Goal: Information Seeking & Learning: Learn about a topic

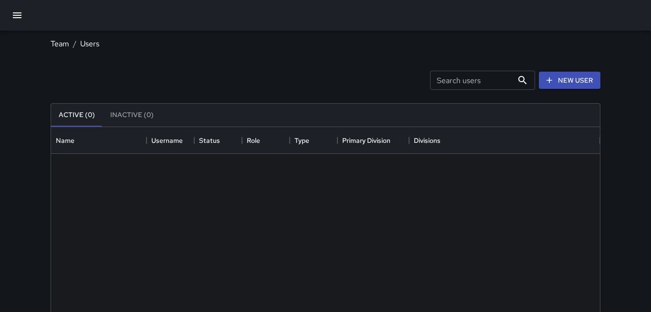
scroll to position [430, 549]
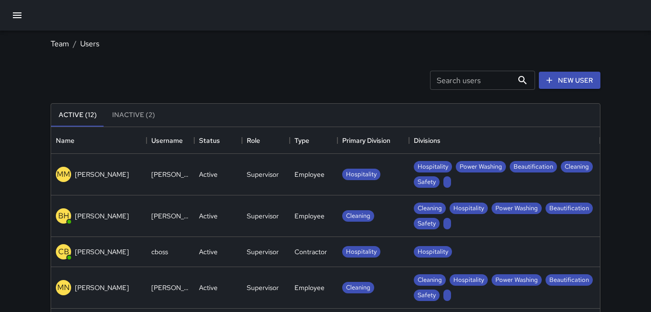
click at [29, 20] on div at bounding box center [325, 15] width 651 height 31
click at [21, 19] on icon "button" at bounding box center [16, 15] width 11 height 11
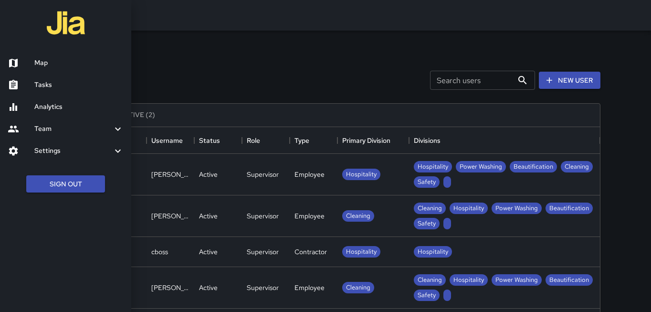
click at [63, 85] on h6 "Tasks" at bounding box center [78, 85] width 89 height 11
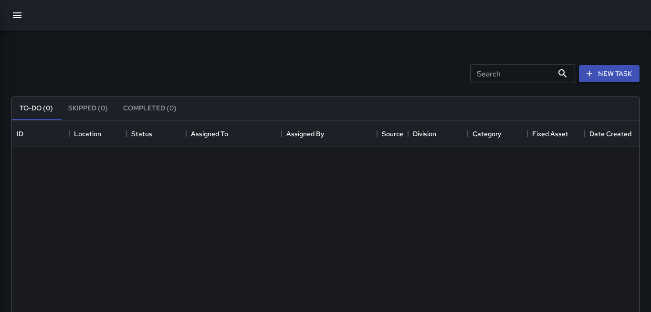
scroll to position [404, 627]
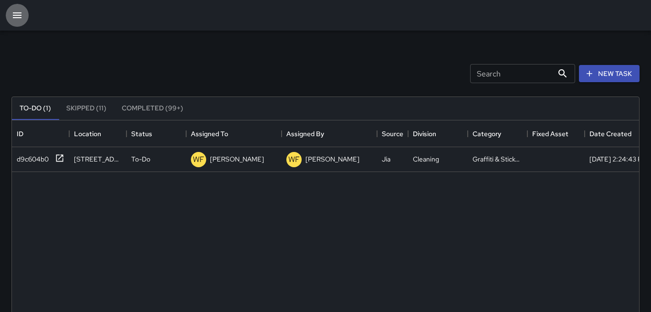
click at [21, 14] on icon "button" at bounding box center [16, 15] width 11 height 11
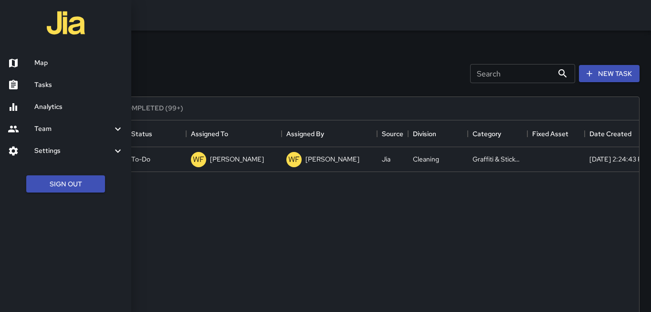
click at [101, 127] on h6 "Team" at bounding box center [73, 129] width 78 height 11
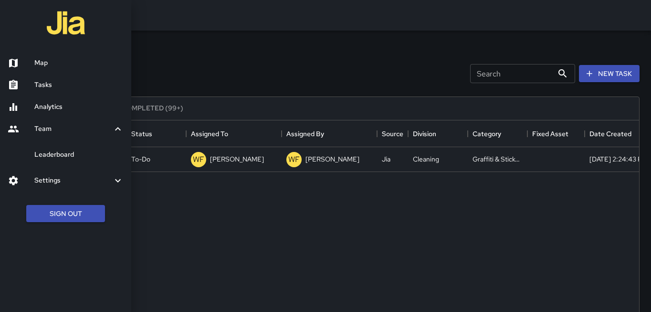
click at [101, 127] on h6 "Team" at bounding box center [73, 129] width 78 height 11
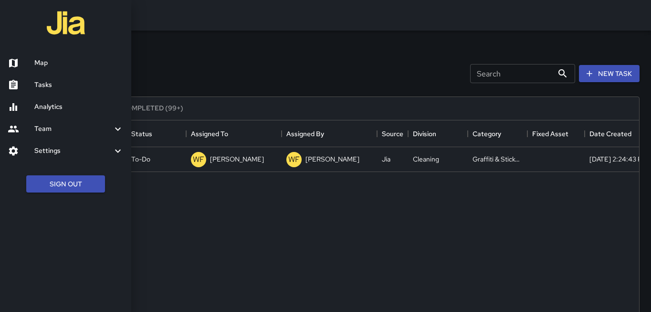
click at [112, 155] on icon at bounding box center [117, 150] width 11 height 11
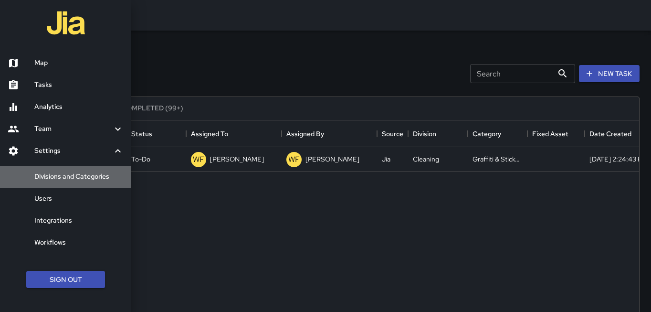
click at [92, 180] on h6 "Divisions and Categories" at bounding box center [78, 176] width 89 height 11
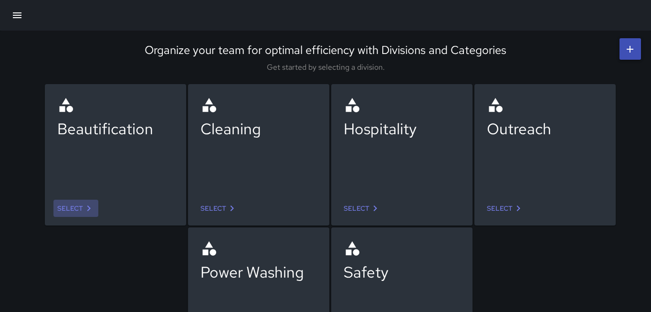
click at [83, 205] on icon at bounding box center [88, 207] width 11 height 11
click at [86, 212] on icon at bounding box center [88, 207] width 11 height 11
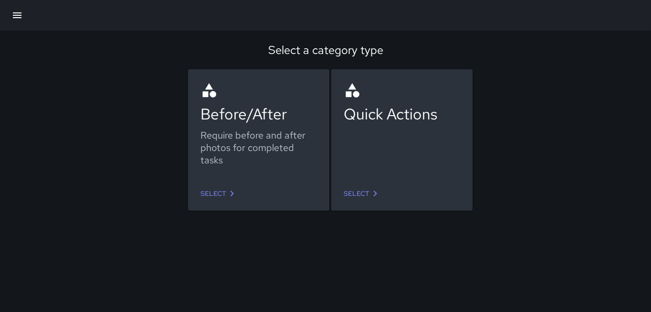
click at [229, 194] on icon at bounding box center [231, 193] width 11 height 11
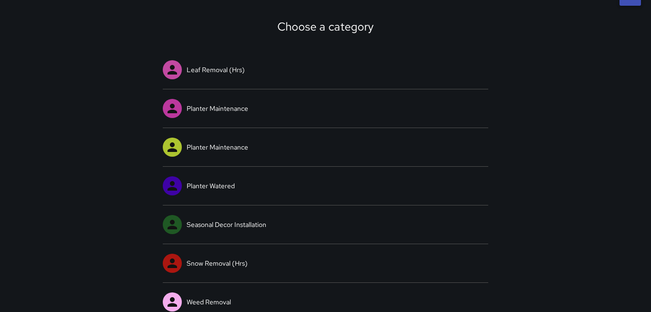
scroll to position [63, 0]
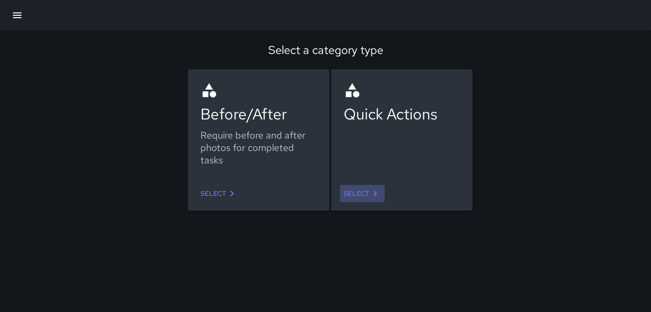
click at [358, 193] on link "Select" at bounding box center [362, 194] width 45 height 18
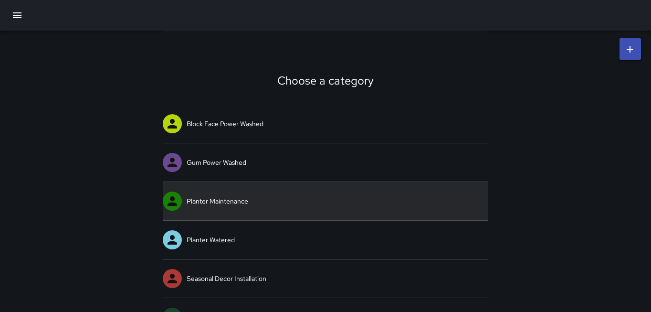
scroll to position [25, 0]
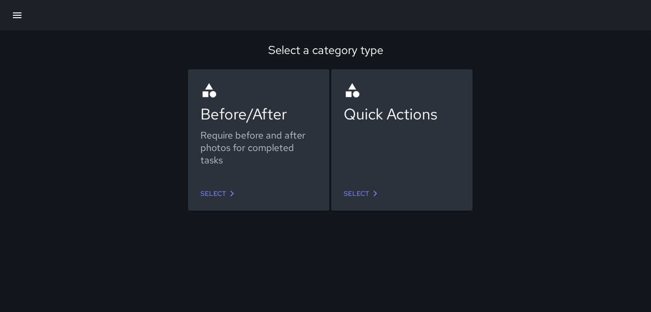
scroll to position [25, 0]
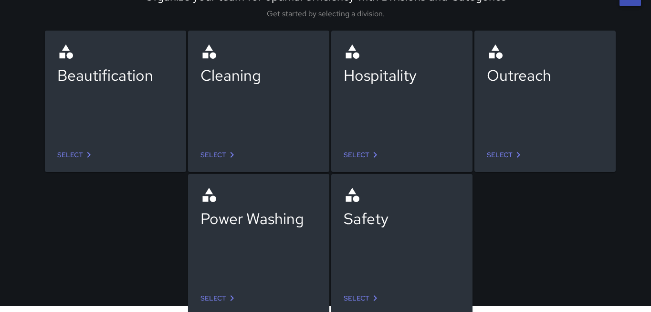
scroll to position [55, 0]
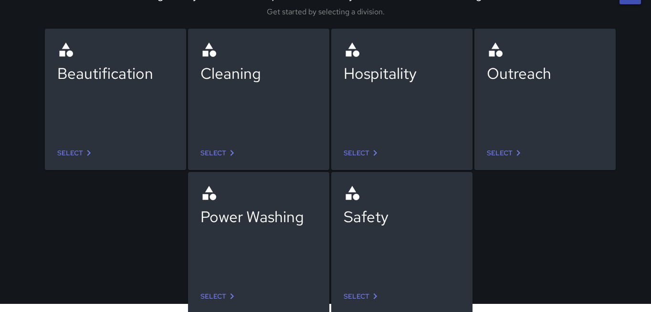
click at [213, 300] on link "Select" at bounding box center [219, 296] width 45 height 18
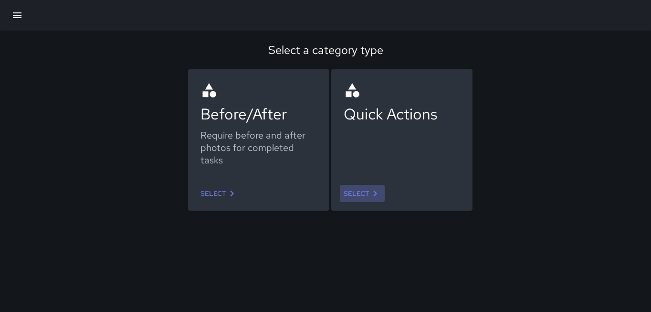
click at [357, 191] on link "Select" at bounding box center [362, 194] width 45 height 18
click at [225, 194] on link "Select" at bounding box center [219, 194] width 45 height 18
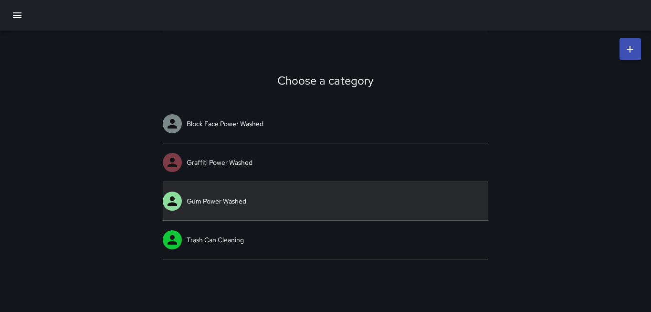
click at [431, 193] on link "Gum Power Washed" at bounding box center [326, 201] width 326 height 38
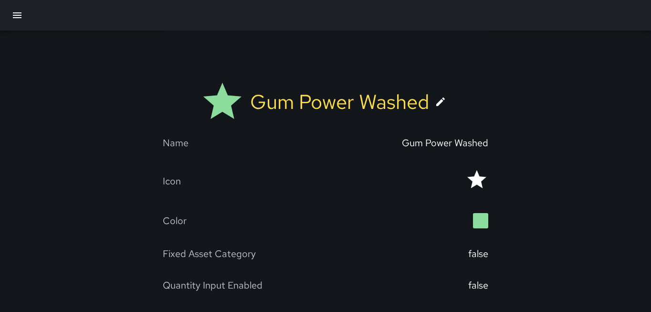
click at [463, 141] on div "Gum Power Washed" at bounding box center [445, 143] width 86 height 12
click at [457, 141] on div "Gum Power Washed" at bounding box center [445, 143] width 86 height 12
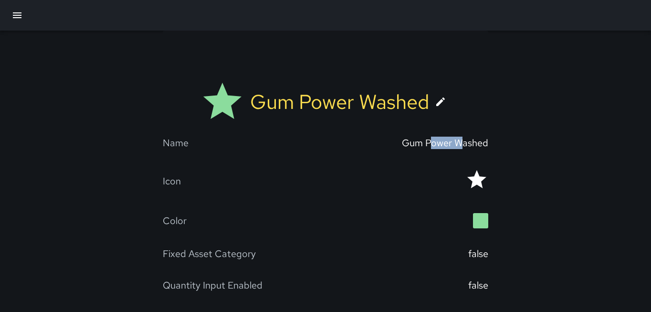
drag, startPoint x: 432, startPoint y: 141, endPoint x: 467, endPoint y: 142, distance: 35.8
click at [463, 142] on div "Gum Power Washed" at bounding box center [445, 143] width 86 height 12
click at [512, 140] on div "Gum Power Washed Name Gum Power Washed Icon Color Fixed Asset Category false Qu…" at bounding box center [325, 180] width 651 height 298
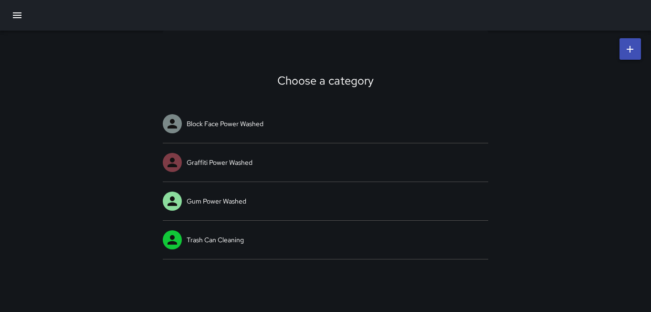
click at [18, 19] on icon "button" at bounding box center [16, 15] width 11 height 11
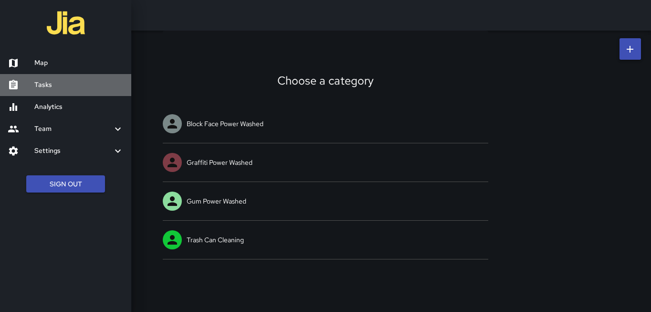
click at [70, 86] on h6 "Tasks" at bounding box center [78, 85] width 89 height 11
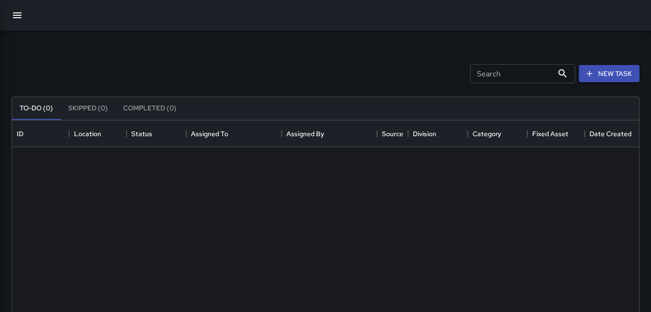
scroll to position [404, 627]
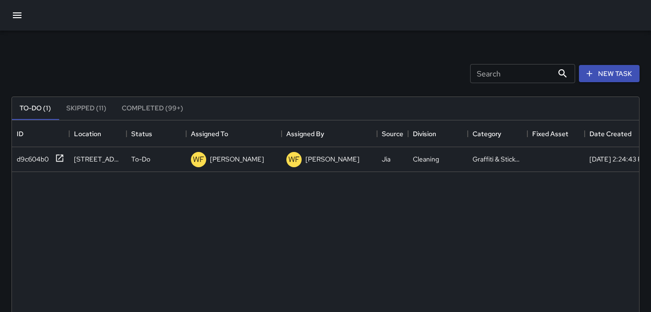
click at [18, 15] on icon "button" at bounding box center [17, 15] width 9 height 6
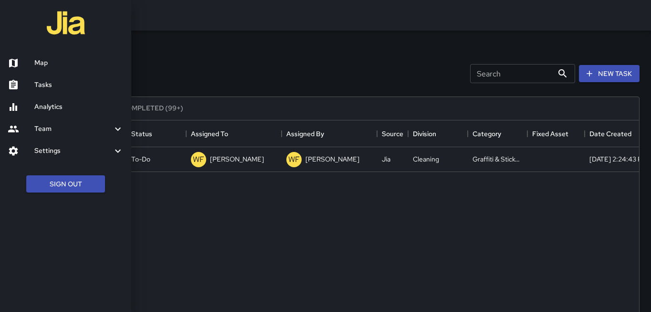
click at [113, 132] on icon at bounding box center [117, 128] width 11 height 11
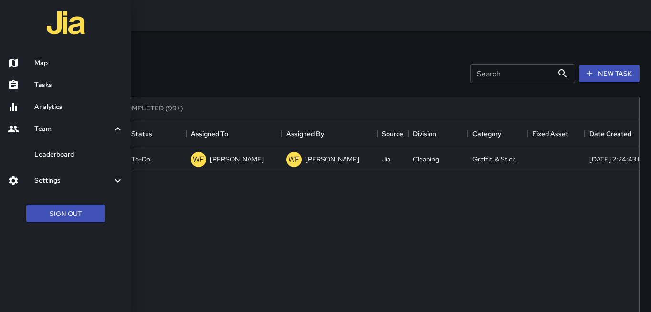
click at [113, 132] on icon at bounding box center [117, 128] width 11 height 11
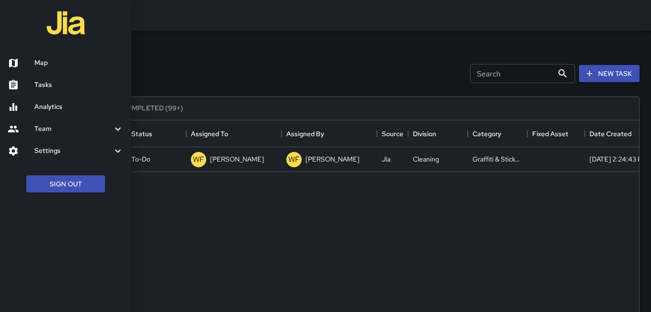
click at [81, 109] on h6 "Analytics" at bounding box center [78, 107] width 89 height 11
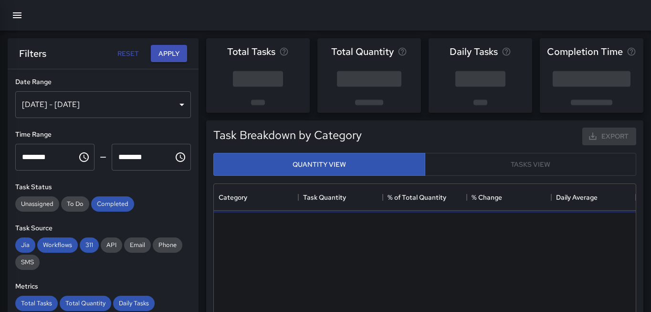
scroll to position [285, 422]
click at [22, 12] on icon "button" at bounding box center [16, 15] width 11 height 11
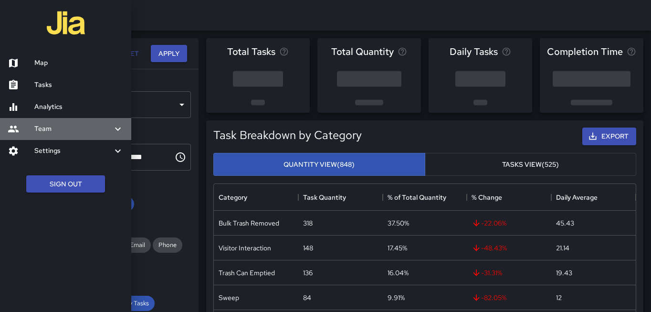
click at [53, 127] on h6 "Team" at bounding box center [73, 129] width 78 height 11
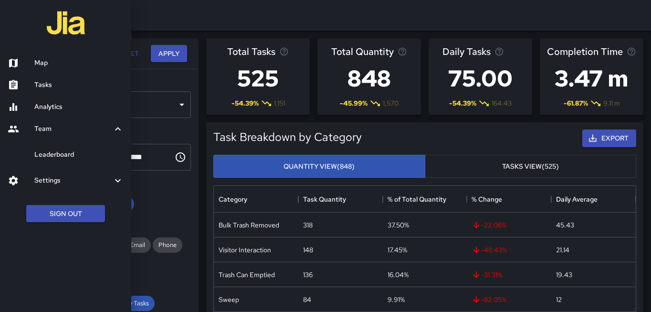
click at [96, 184] on h6 "Settings" at bounding box center [73, 180] width 78 height 11
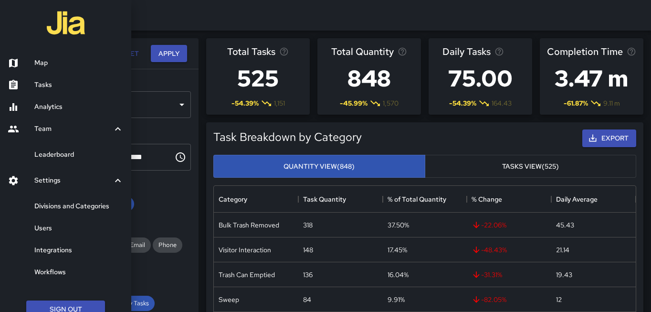
click at [89, 209] on h6 "Divisions and Categories" at bounding box center [78, 206] width 89 height 11
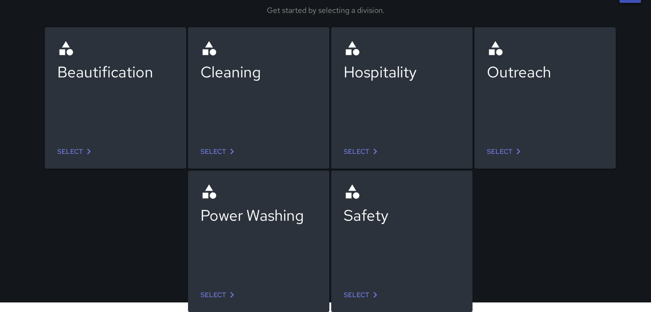
scroll to position [57, 0]
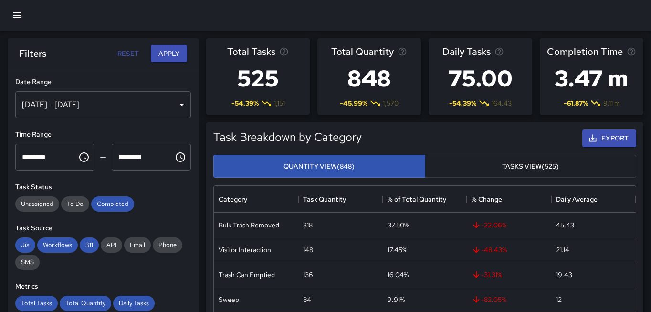
scroll to position [285, 422]
click at [21, 21] on icon "button" at bounding box center [16, 15] width 11 height 11
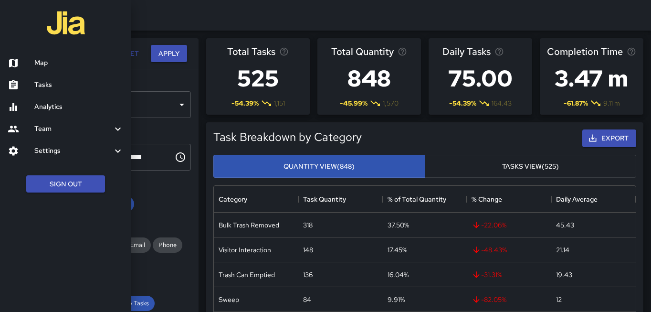
click at [57, 68] on h6 "Map" at bounding box center [78, 63] width 89 height 11
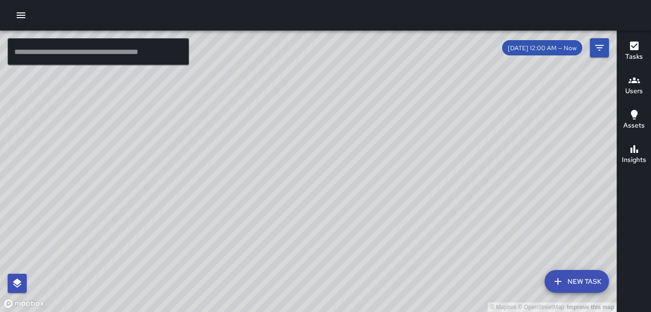
drag, startPoint x: 168, startPoint y: 222, endPoint x: 180, endPoint y: 210, distance: 16.9
click at [179, 211] on div "© Mapbox © OpenStreetMap Improve this map" at bounding box center [308, 171] width 617 height 281
click at [20, 17] on icon "button" at bounding box center [20, 15] width 11 height 11
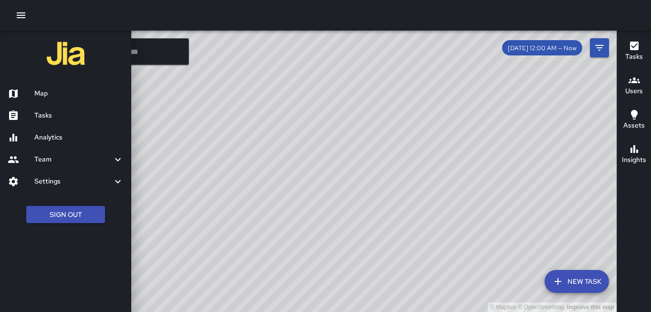
click at [48, 56] on img at bounding box center [66, 53] width 38 height 38
click at [64, 57] on img at bounding box center [66, 53] width 38 height 38
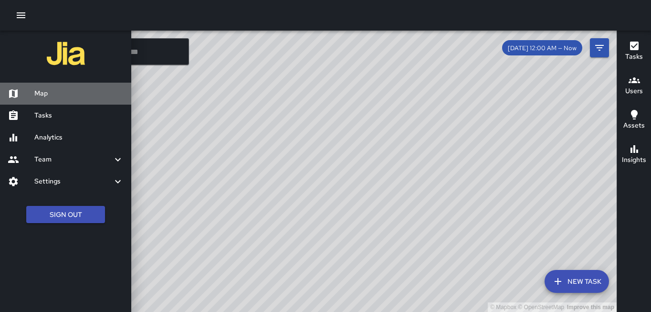
click at [36, 93] on h6 "Map" at bounding box center [78, 93] width 89 height 11
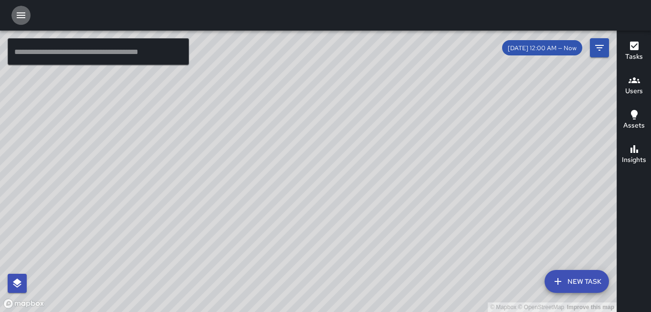
click at [22, 23] on button "button" at bounding box center [20, 15] width 19 height 19
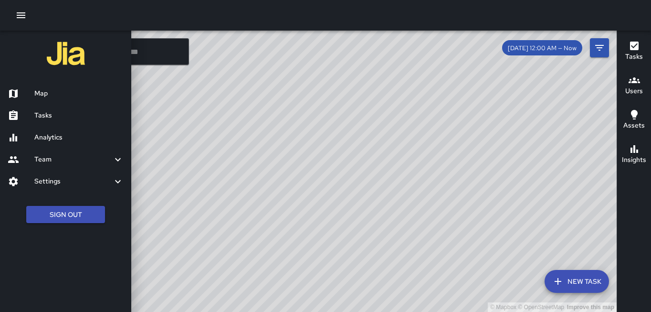
click at [41, 159] on h6 "Team" at bounding box center [73, 159] width 78 height 11
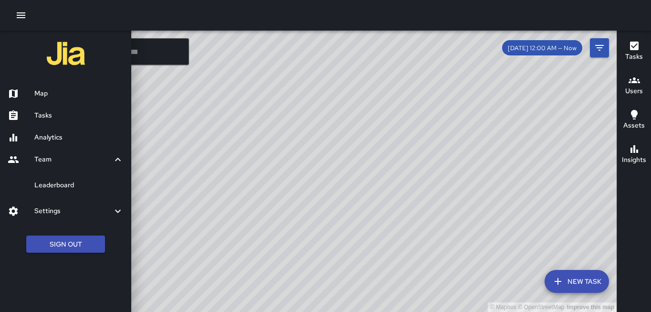
click at [44, 158] on h6 "Team" at bounding box center [73, 159] width 78 height 11
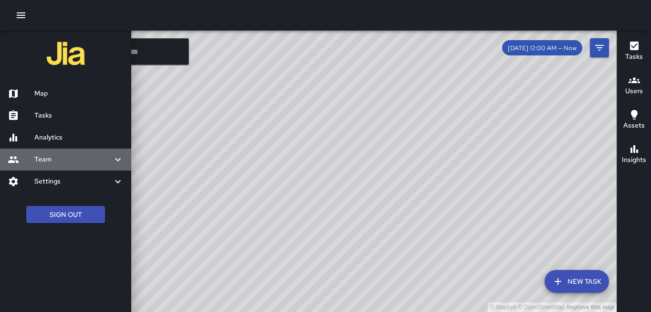
click at [44, 158] on h6 "Team" at bounding box center [73, 159] width 78 height 11
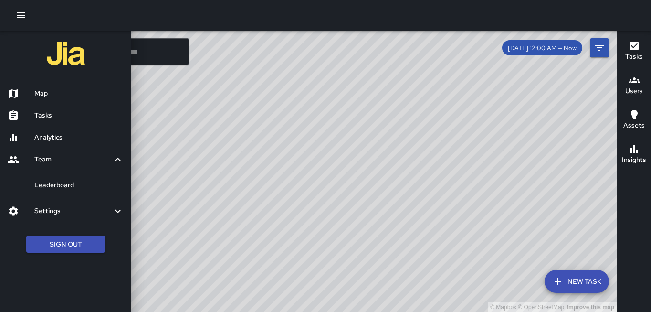
click at [54, 211] on h6 "Settings" at bounding box center [73, 211] width 78 height 11
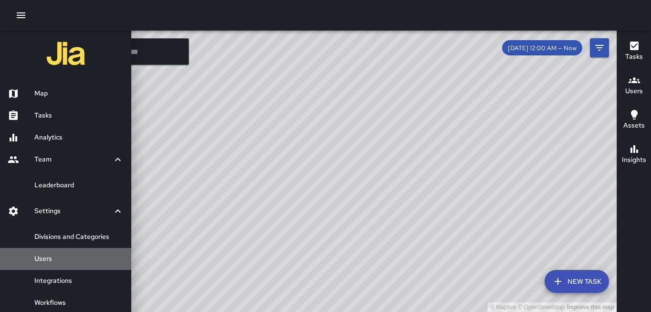
click at [46, 259] on h6 "Users" at bounding box center [78, 258] width 89 height 11
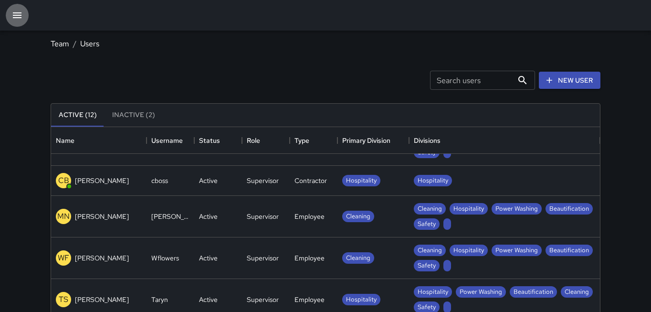
click at [19, 18] on icon "button" at bounding box center [17, 15] width 9 height 6
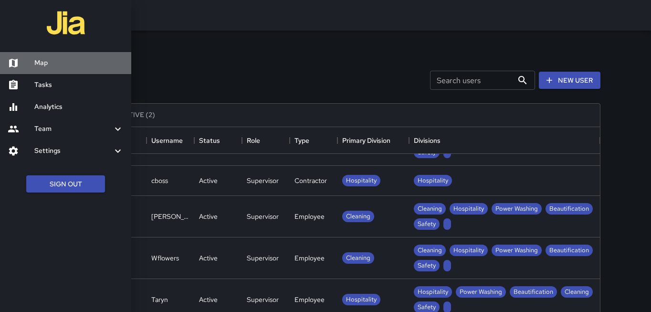
click at [30, 68] on div at bounding box center [21, 62] width 27 height 11
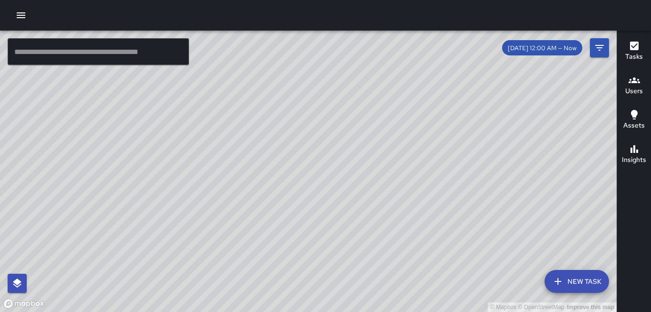
drag, startPoint x: 316, startPoint y: 188, endPoint x: 338, endPoint y: 145, distance: 48.0
click at [338, 146] on div "© Mapbox © OpenStreetMap Improve this map" at bounding box center [308, 171] width 617 height 281
drag, startPoint x: 315, startPoint y: 174, endPoint x: 323, endPoint y: 142, distance: 33.6
click at [324, 142] on div "© Mapbox © OpenStreetMap Improve this map" at bounding box center [308, 171] width 617 height 281
drag, startPoint x: 344, startPoint y: 137, endPoint x: 339, endPoint y: 217, distance: 79.9
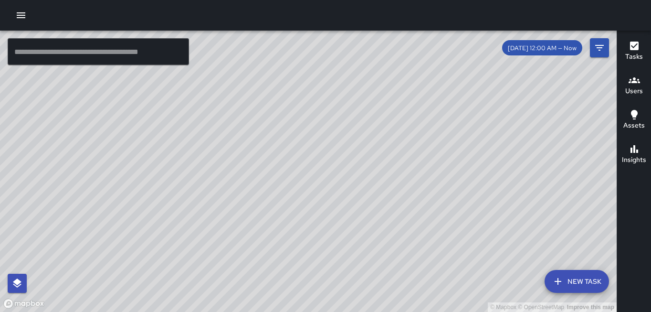
click at [342, 216] on div "© Mapbox © OpenStreetMap Improve this map" at bounding box center [308, 171] width 617 height 281
drag, startPoint x: 294, startPoint y: 143, endPoint x: 295, endPoint y: 196, distance: 52.5
click at [296, 193] on div "© Mapbox © OpenStreetMap Improve this map" at bounding box center [308, 171] width 617 height 281
drag, startPoint x: 333, startPoint y: 221, endPoint x: 355, endPoint y: 155, distance: 69.1
click at [352, 169] on div "© Mapbox © OpenStreetMap Improve this map" at bounding box center [308, 171] width 617 height 281
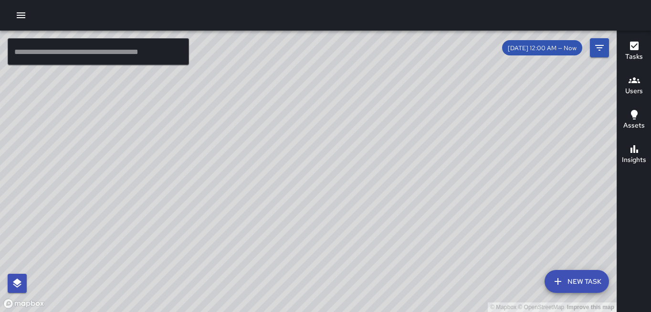
drag, startPoint x: 352, startPoint y: 165, endPoint x: 350, endPoint y: 148, distance: 16.8
click at [353, 152] on div "© Mapbox © OpenStreetMap Improve this map" at bounding box center [308, 171] width 617 height 281
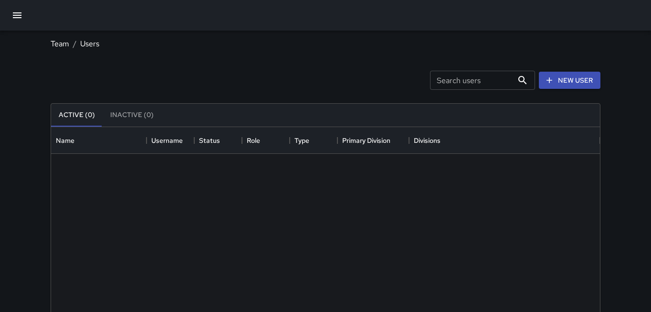
scroll to position [430, 549]
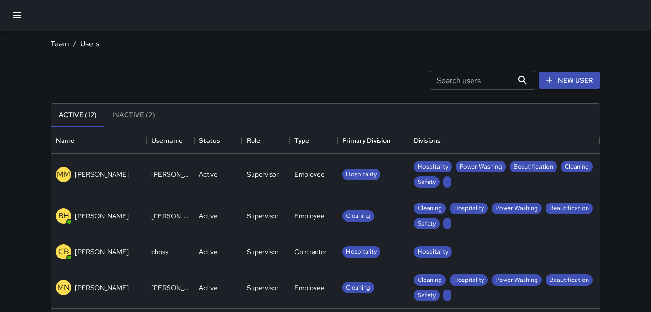
click at [16, 16] on icon "button" at bounding box center [16, 15] width 11 height 11
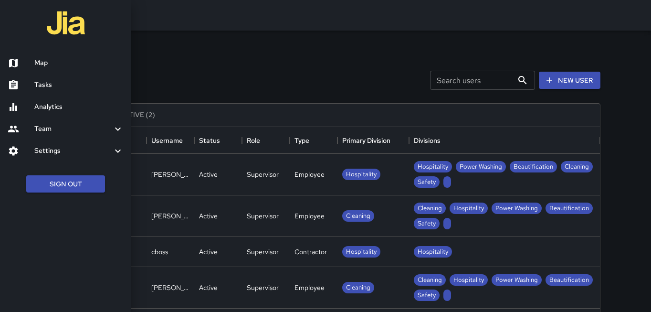
click at [59, 66] on h6 "Map" at bounding box center [78, 63] width 89 height 11
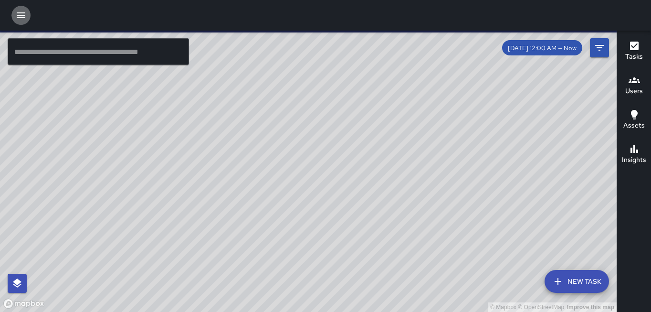
click at [18, 19] on icon "button" at bounding box center [20, 15] width 11 height 11
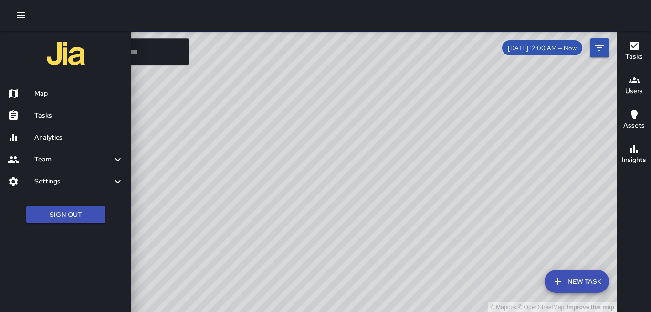
click at [65, 163] on h6 "Team" at bounding box center [73, 159] width 78 height 11
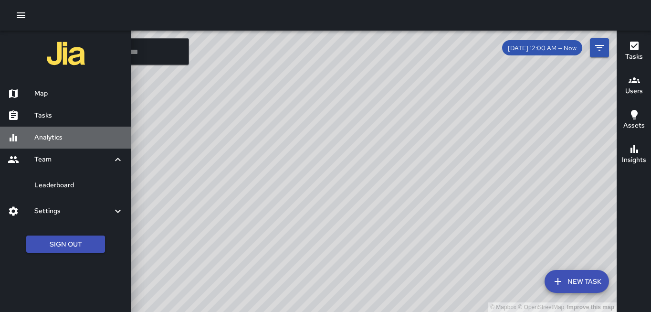
click at [52, 138] on h6 "Analytics" at bounding box center [78, 137] width 89 height 11
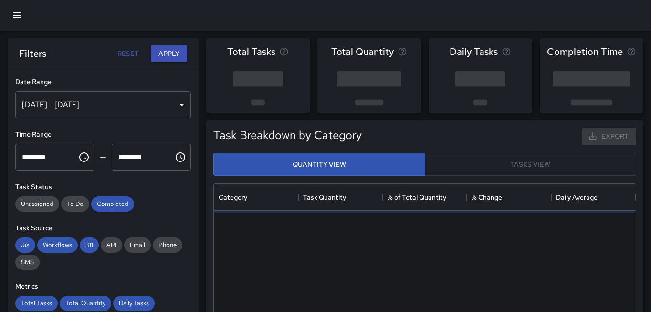
scroll to position [285, 422]
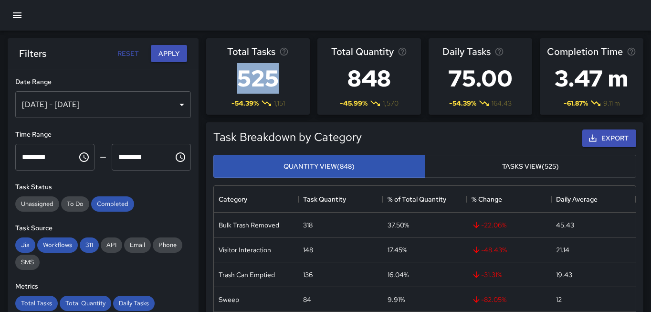
drag, startPoint x: 276, startPoint y: 80, endPoint x: 231, endPoint y: 80, distance: 45.3
click at [231, 80] on h3 "525" at bounding box center [258, 78] width 62 height 38
click at [182, 106] on div "[DATE] - [DATE]" at bounding box center [103, 104] width 176 height 27
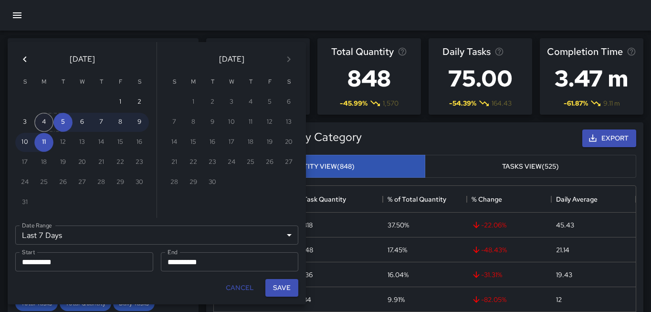
click at [44, 124] on button "4" at bounding box center [43, 122] width 19 height 19
type input "******"
type input "**********"
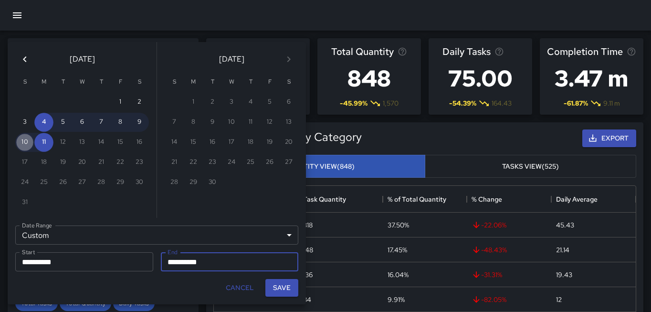
click at [26, 145] on button "10" at bounding box center [24, 142] width 19 height 19
type input "**********"
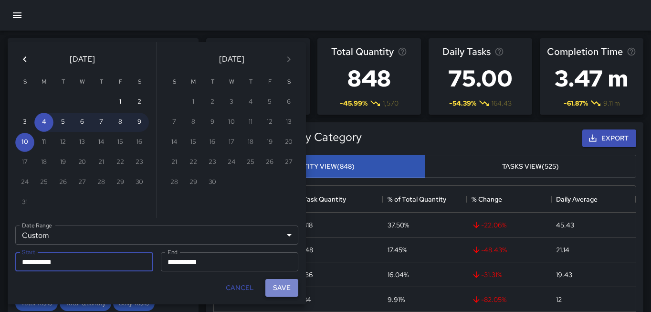
click at [290, 285] on button "Save" at bounding box center [281, 288] width 33 height 18
type input "**********"
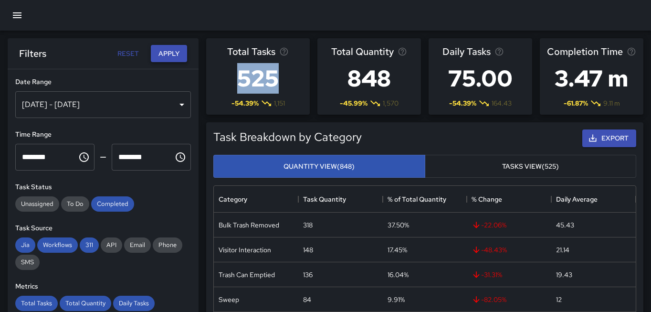
click at [169, 54] on button "Apply" at bounding box center [169, 54] width 36 height 18
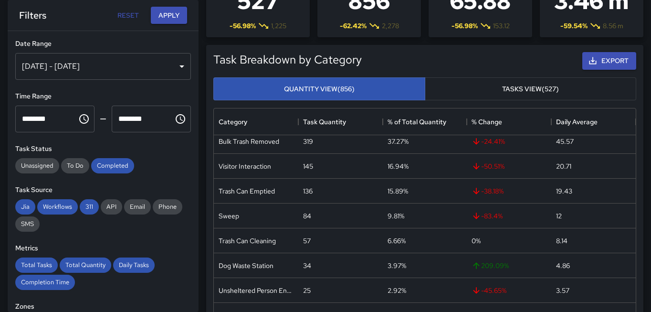
scroll to position [4, 0]
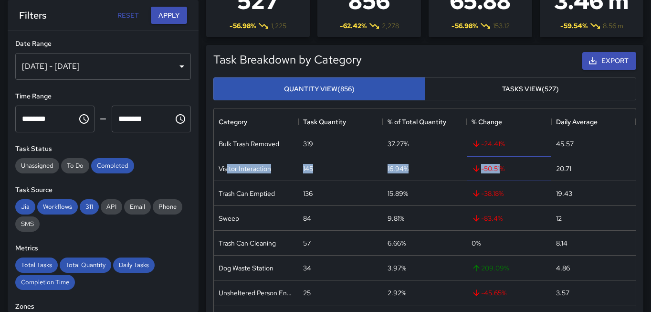
drag, startPoint x: 499, startPoint y: 166, endPoint x: 230, endPoint y: 165, distance: 269.7
click at [227, 165] on div "Visitor Interaction 145 16.94% -50.51 % 20.71" at bounding box center [425, 168] width 422 height 25
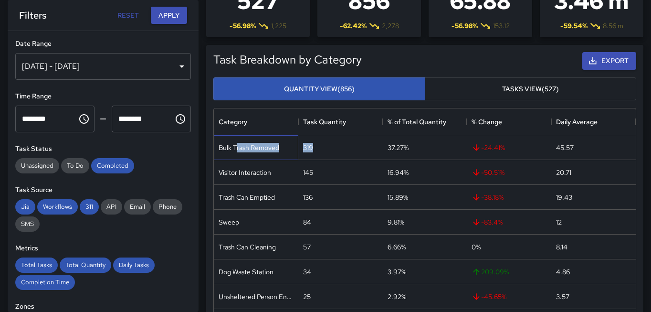
drag, startPoint x: 237, startPoint y: 146, endPoint x: 316, endPoint y: 145, distance: 78.8
click at [316, 145] on div "Bulk Trash Removed 319 37.27% -24.41 % 45.57" at bounding box center [425, 147] width 422 height 25
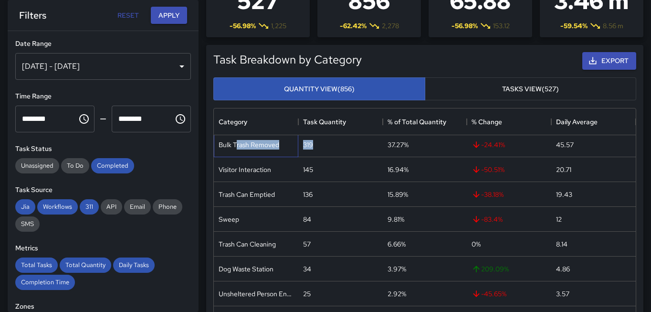
scroll to position [4, 0]
drag, startPoint x: 246, startPoint y: 169, endPoint x: 396, endPoint y: 169, distance: 149.9
click at [396, 169] on div "Visitor Interaction 145 16.94% -50.51 % 20.71" at bounding box center [425, 168] width 422 height 25
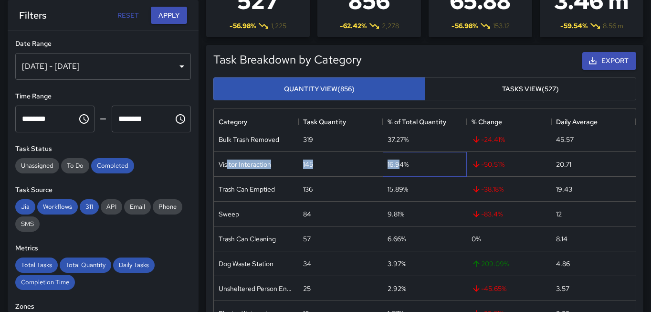
drag, startPoint x: 399, startPoint y: 165, endPoint x: 228, endPoint y: 164, distance: 170.4
click at [228, 164] on div "Visitor Interaction 145 16.94% -50.51 % 20.71" at bounding box center [425, 164] width 422 height 25
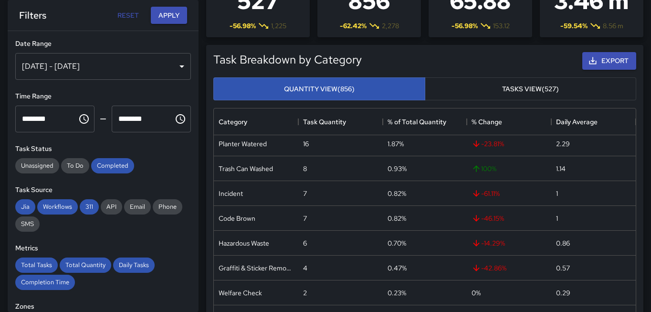
scroll to position [188, 0]
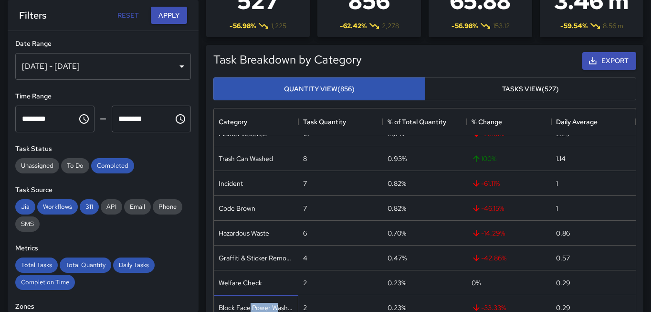
drag, startPoint x: 277, startPoint y: 305, endPoint x: 245, endPoint y: 306, distance: 32.0
click at [249, 306] on div "Block Face Power Washed" at bounding box center [256, 308] width 75 height 10
drag, startPoint x: 268, startPoint y: 256, endPoint x: 217, endPoint y: 257, distance: 51.1
click at [229, 257] on div "Graffiti & Sticker Removal" at bounding box center [256, 258] width 75 height 10
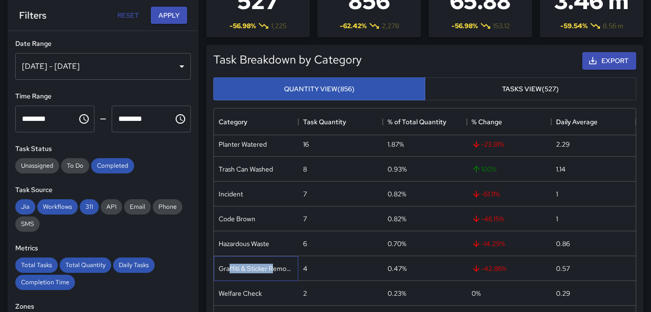
scroll to position [174, 0]
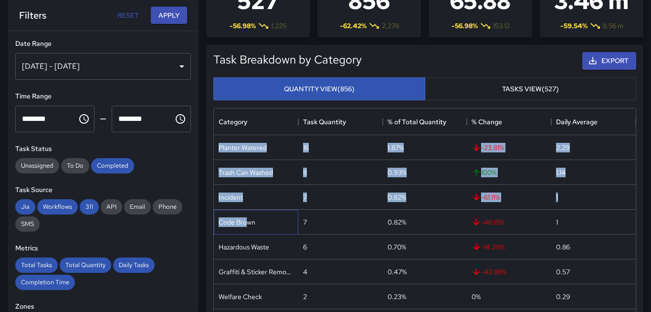
drag, startPoint x: 248, startPoint y: 221, endPoint x: 206, endPoint y: 222, distance: 42.0
click at [210, 221] on div "Category Task Quantity % of Total Quantity % Change Daily Average Dog Waste Sta…" at bounding box center [425, 251] width 431 height 294
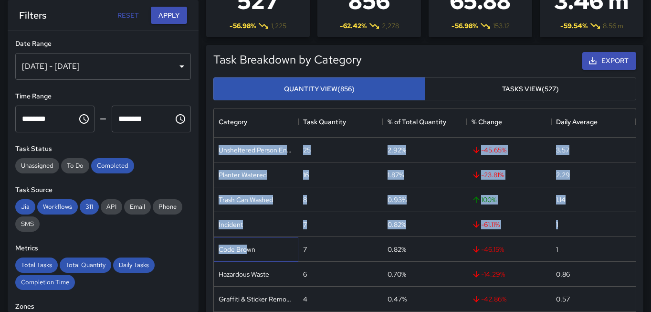
scroll to position [147, 0]
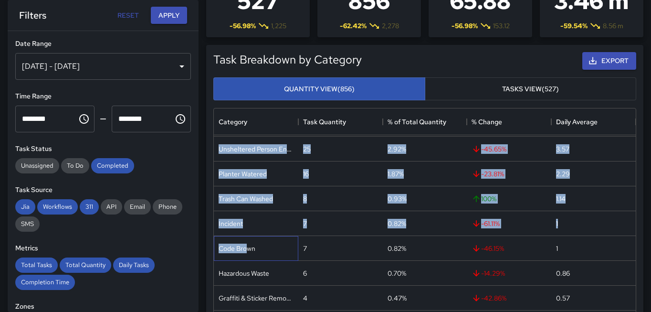
click at [271, 236] on div "Code Brown" at bounding box center [256, 248] width 84 height 25
drag, startPoint x: 241, startPoint y: 223, endPoint x: 207, endPoint y: 223, distance: 33.9
click at [208, 223] on div "Task Breakdown by Category Export Quantity View (856) Tasks View (527) Category…" at bounding box center [424, 223] width 437 height 357
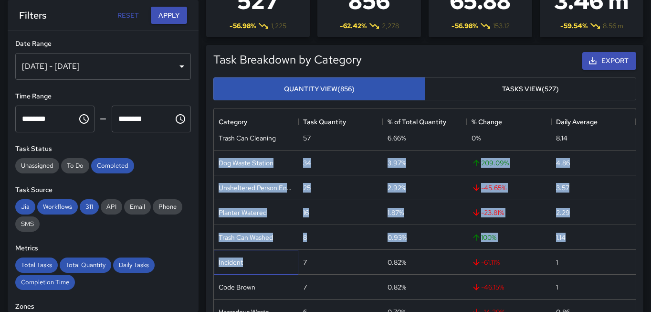
scroll to position [110, 0]
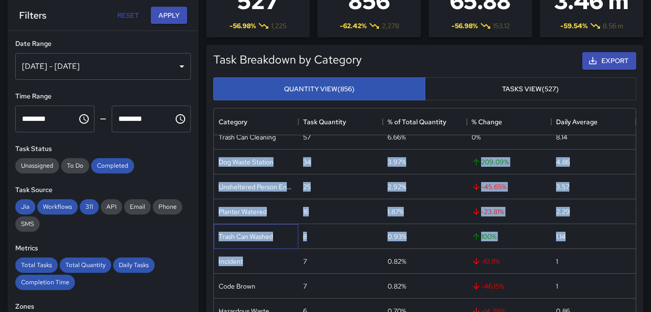
click at [260, 232] on div "Trash Can Washed" at bounding box center [246, 237] width 54 height 10
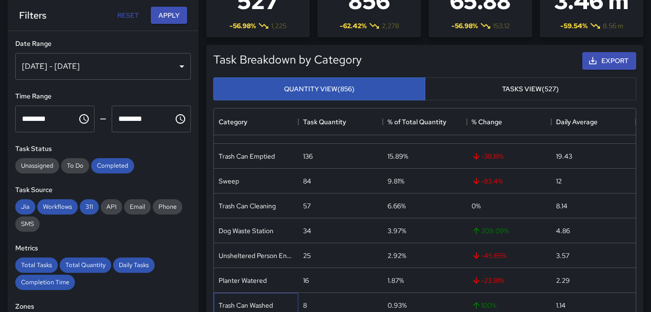
scroll to position [0, 0]
